Goal: Information Seeking & Learning: Learn about a topic

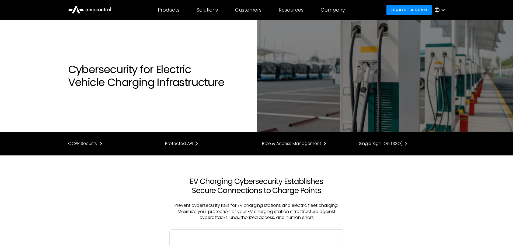
drag, startPoint x: 515, startPoint y: 15, endPoint x: 392, endPoint y: 45, distance: 126.2
click at [392, 45] on img at bounding box center [385, 76] width 257 height 112
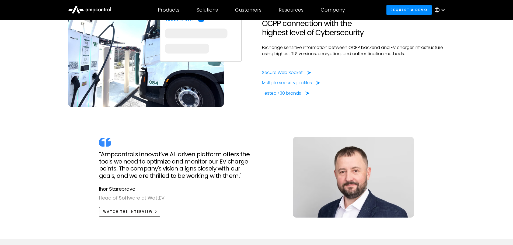
scroll to position [471, 0]
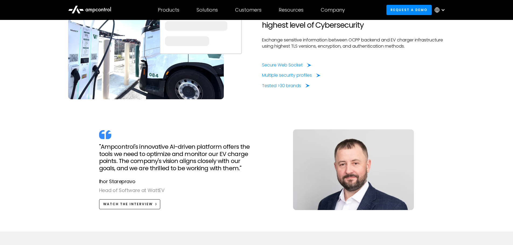
click at [302, 79] on div "Secure Web Socket Multiple security profiles Tested >30 brands" at bounding box center [353, 75] width 183 height 27
click at [294, 75] on div "Multiple security profiles" at bounding box center [288, 75] width 50 height 6
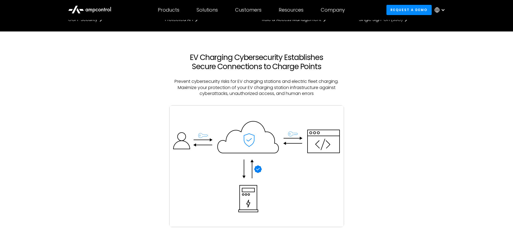
scroll to position [0, 0]
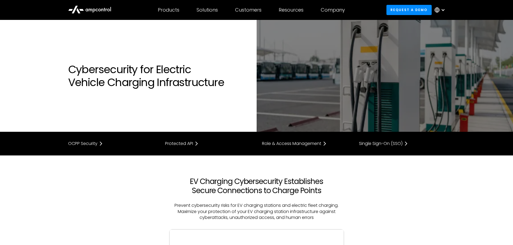
drag, startPoint x: 44, startPoint y: 134, endPoint x: 16, endPoint y: 61, distance: 78.2
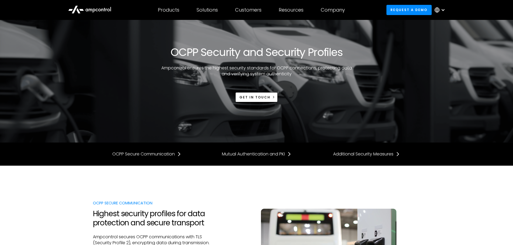
drag, startPoint x: 447, startPoint y: 169, endPoint x: 421, endPoint y: 104, distance: 70.1
